Goal: Navigation & Orientation: Find specific page/section

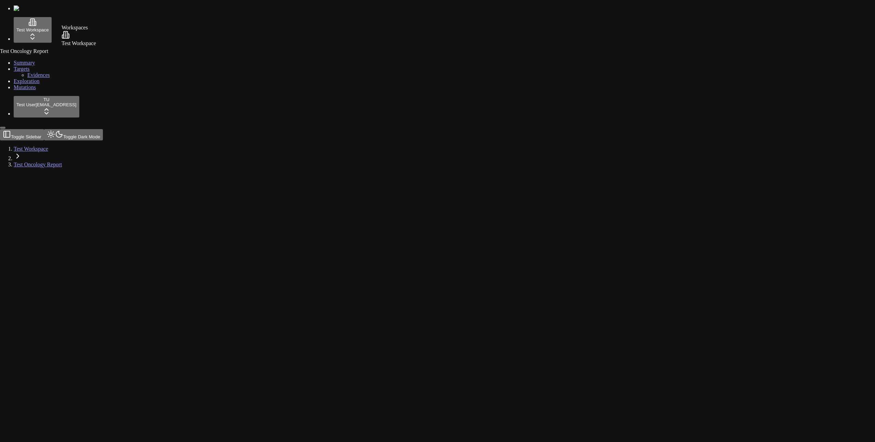
click at [37, 34] on html "Test Workspace Test Oncology Report Summary Targets Evidences Exploration Mutat…" at bounding box center [437, 86] width 875 height 173
click at [37, 32] on span "Test Workspace" at bounding box center [32, 29] width 32 height 5
drag, startPoint x: 46, startPoint y: 294, endPoint x: 48, endPoint y: 356, distance: 61.9
click at [46, 91] on div "Test Oncology Report Summary Targets Evidences Exploration Mutations" at bounding box center [437, 69] width 869 height 42
click at [59, 118] on div "TU Test User test@numenos.ai" at bounding box center [437, 107] width 869 height 22
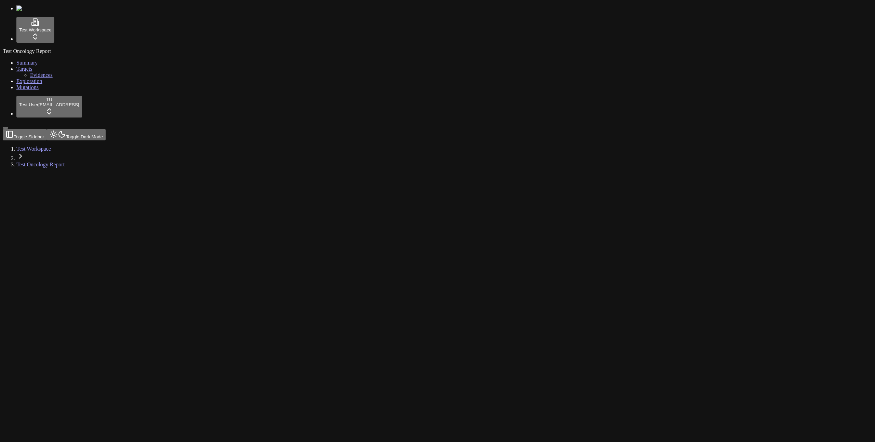
click at [58, 173] on html "Test Workspace Test Oncology Report Summary Targets Evidences Exploration Mutat…" at bounding box center [437, 86] width 875 height 173
click at [82, 429] on div "Log out" at bounding box center [73, 424] width 25 height 10
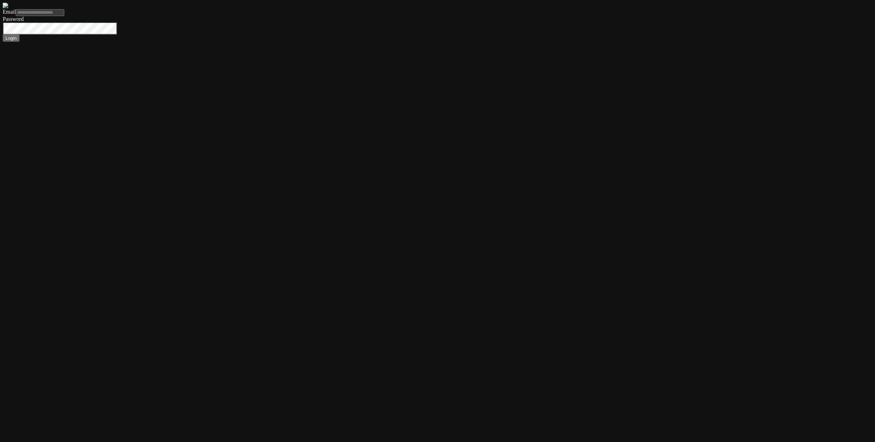
type input "**********"
click at [3, 35] on button "Login" at bounding box center [11, 38] width 17 height 7
type input "*"
type input "****"
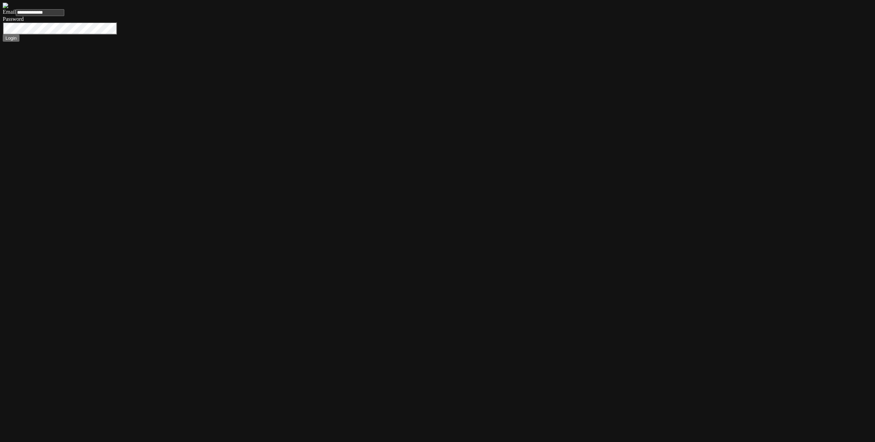
type input "**********"
click at [3, 35] on button "Login" at bounding box center [11, 38] width 17 height 7
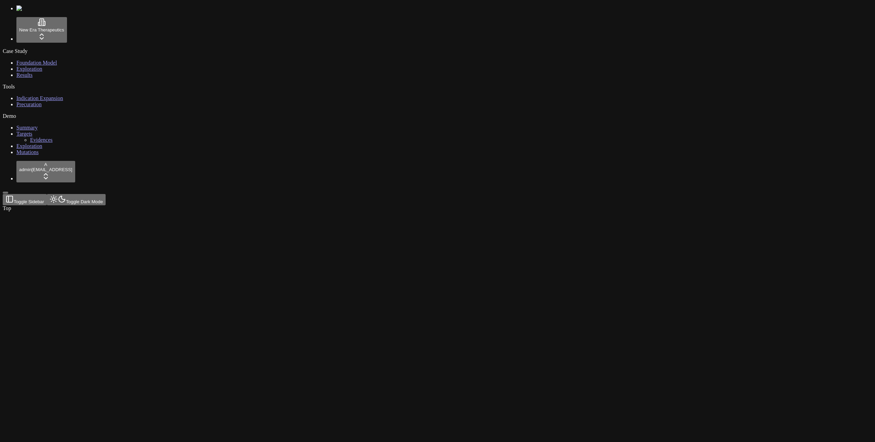
click at [38, 107] on link "Precuration" at bounding box center [28, 104] width 25 height 6
click at [41, 155] on div "Case Study Foundation Model Exploration Results Tools Indication Expansion Prec…" at bounding box center [437, 101] width 869 height 107
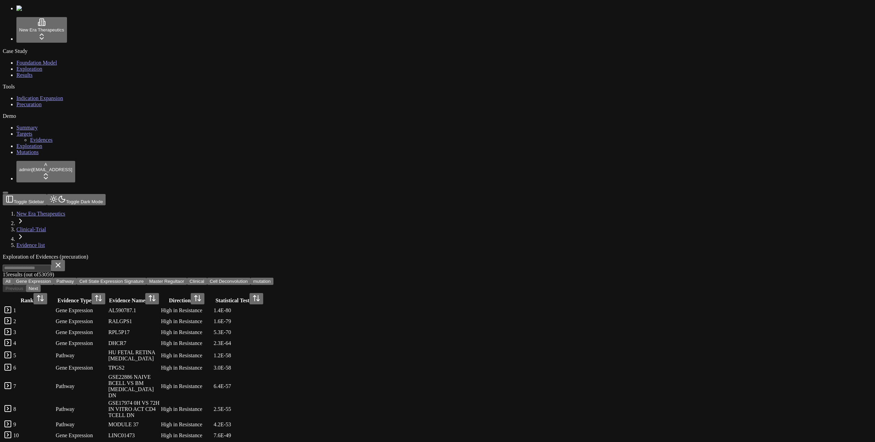
click at [41, 101] on span "Indication Expansion" at bounding box center [39, 98] width 46 height 6
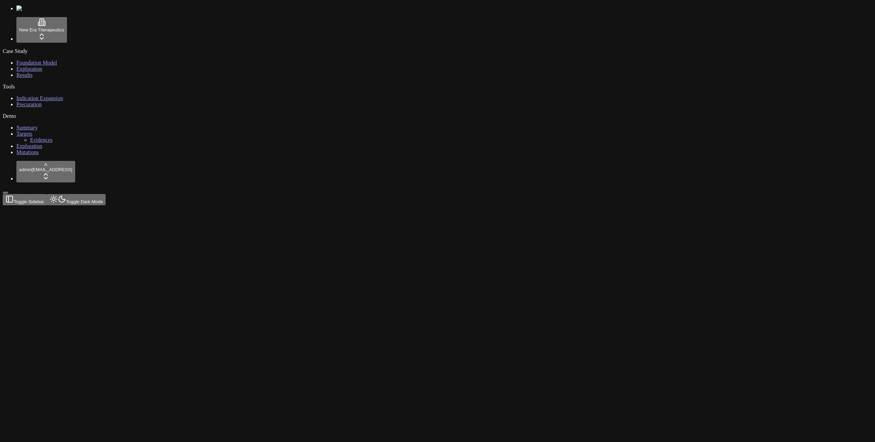
click at [40, 155] on div "Case Study Foundation Model Exploration Results Tools Indication Expansion Prec…" at bounding box center [437, 101] width 869 height 107
click at [271, 240] on div "Indication Expansion" at bounding box center [405, 446] width 804 height 416
click at [328, 244] on div at bounding box center [208, 312] width 410 height 137
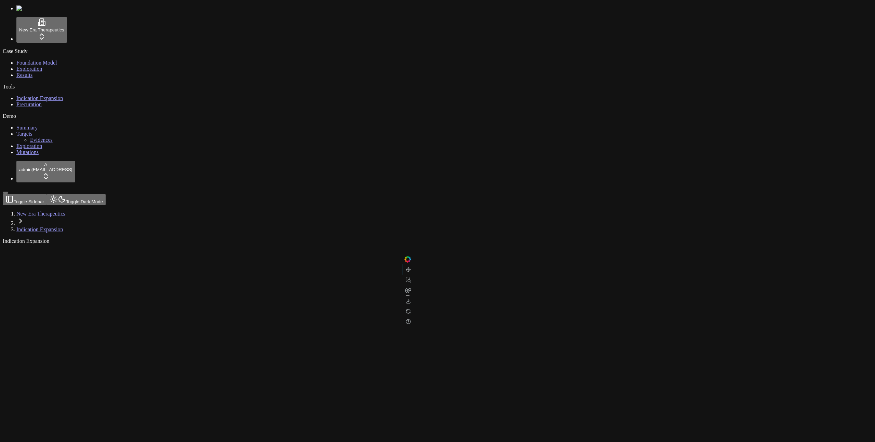
click at [329, 244] on div at bounding box center [208, 312] width 410 height 137
click at [327, 244] on div at bounding box center [208, 312] width 410 height 137
click at [326, 244] on div at bounding box center [208, 312] width 410 height 137
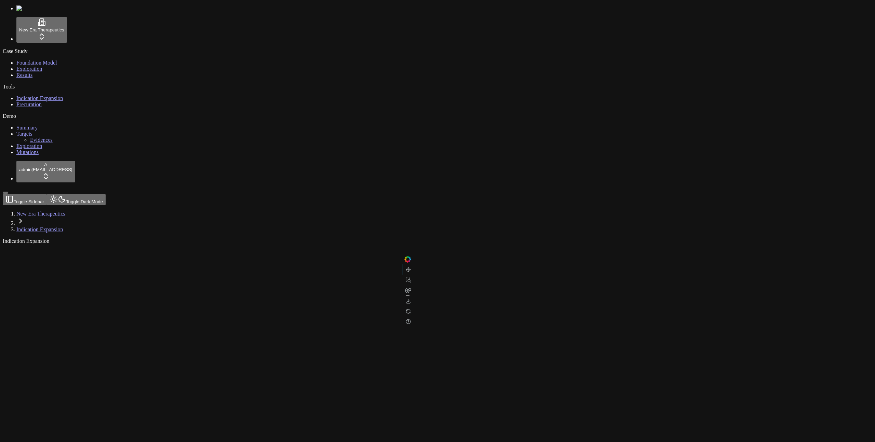
click at [329, 244] on div at bounding box center [208, 312] width 410 height 137
click at [355, 244] on div at bounding box center [208, 312] width 410 height 137
click at [360, 244] on div at bounding box center [208, 312] width 410 height 137
click at [359, 244] on div at bounding box center [208, 312] width 410 height 137
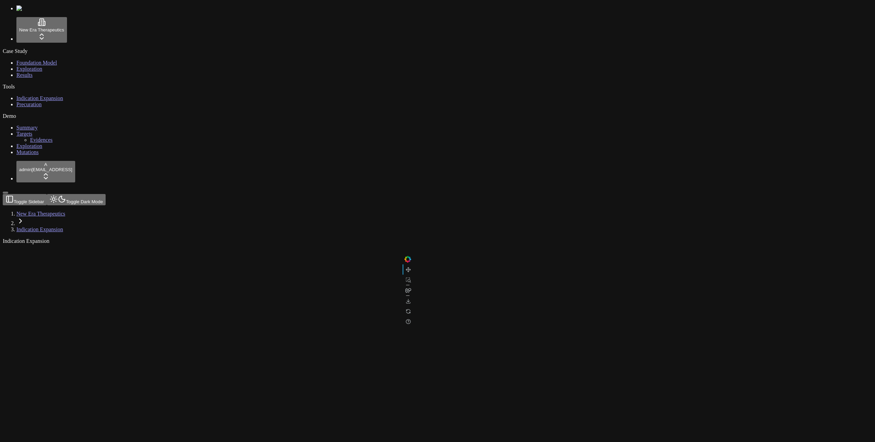
click at [335, 244] on div at bounding box center [208, 312] width 410 height 137
click at [334, 244] on div at bounding box center [208, 312] width 410 height 137
click at [332, 244] on div at bounding box center [208, 312] width 410 height 137
click at [333, 244] on div at bounding box center [208, 312] width 410 height 137
click at [352, 244] on div at bounding box center [208, 312] width 410 height 137
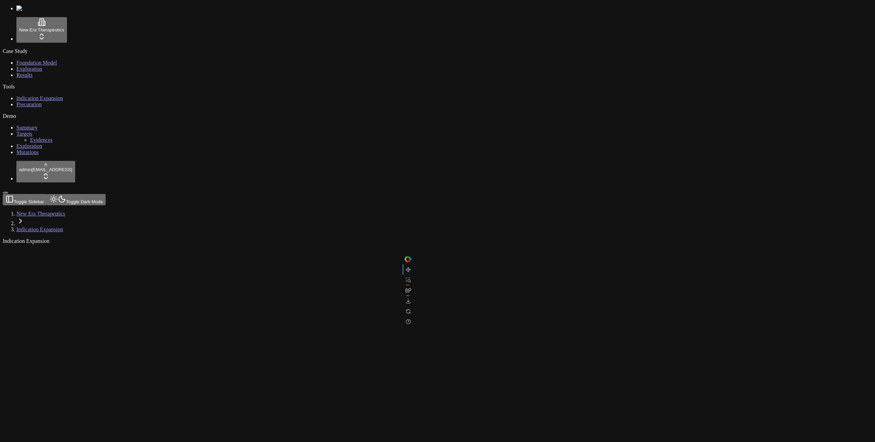
click at [334, 244] on div at bounding box center [208, 312] width 410 height 137
click at [331, 244] on div at bounding box center [208, 312] width 410 height 137
click at [336, 244] on div at bounding box center [208, 312] width 410 height 137
click at [335, 244] on div at bounding box center [208, 312] width 410 height 137
click at [352, 244] on div at bounding box center [208, 312] width 410 height 137
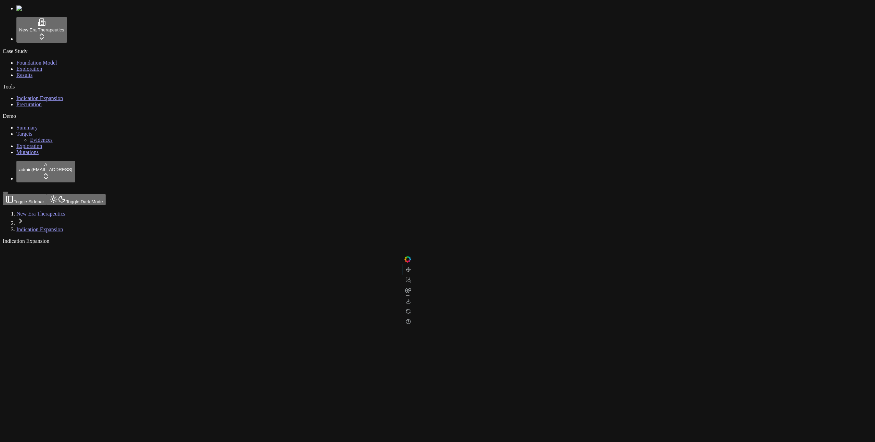
click at [357, 238] on div "Indication Expansion" at bounding box center [405, 446] width 804 height 416
click at [400, 271] on div "Indication Expansion" at bounding box center [405, 446] width 804 height 416
click at [403, 272] on div "Indication Expansion" at bounding box center [405, 446] width 804 height 416
